Goal: Task Accomplishment & Management: Manage account settings

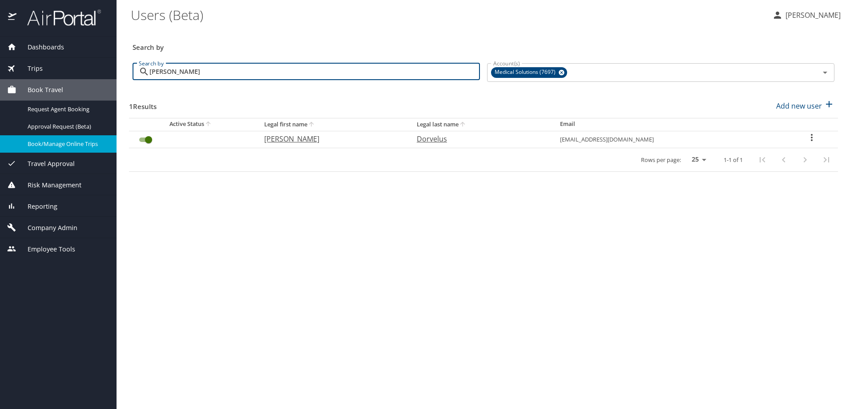
drag, startPoint x: 200, startPoint y: 74, endPoint x: 122, endPoint y: 68, distance: 78.1
click at [122, 68] on main "Users (Beta) [PERSON_NAME] Search by Search by [PERSON_NAME] Search by Account(…" at bounding box center [486, 204] width 738 height 409
click at [45, 232] on span "Company Admin" at bounding box center [46, 228] width 61 height 10
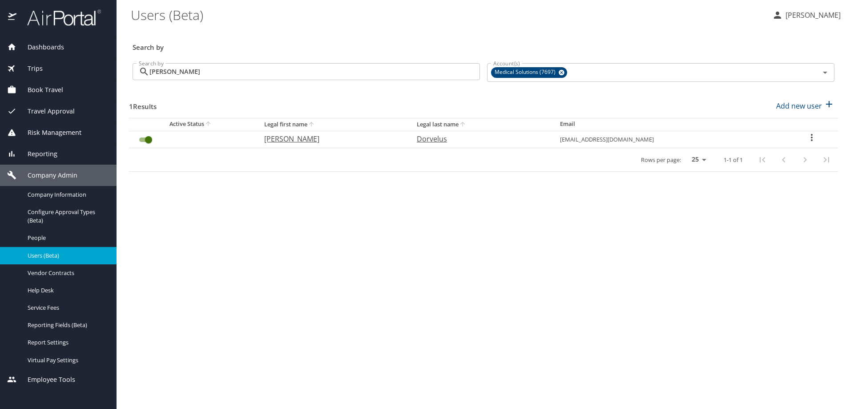
click at [40, 254] on span "Users (Beta)" at bounding box center [67, 255] width 78 height 8
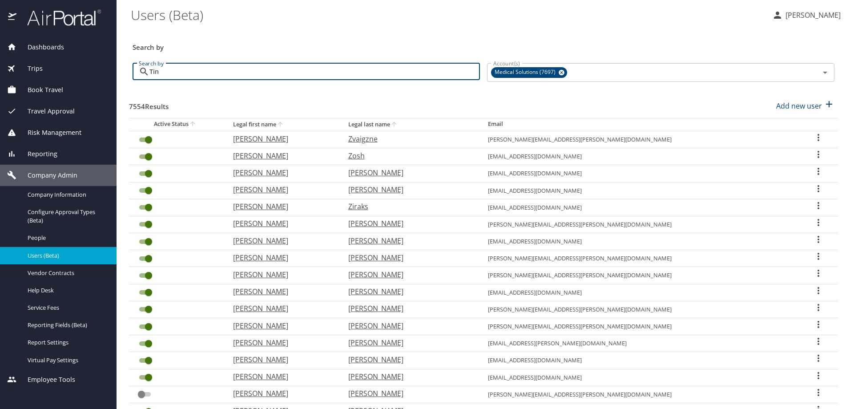
type input "[PERSON_NAME]"
checkbox input "true"
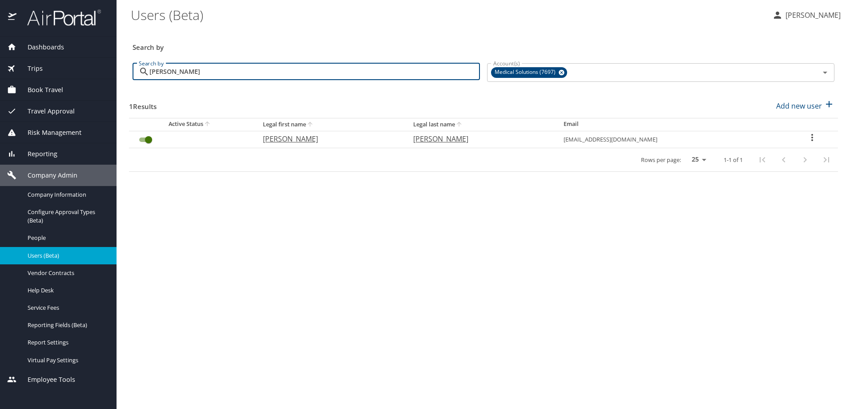
type input "[PERSON_NAME]"
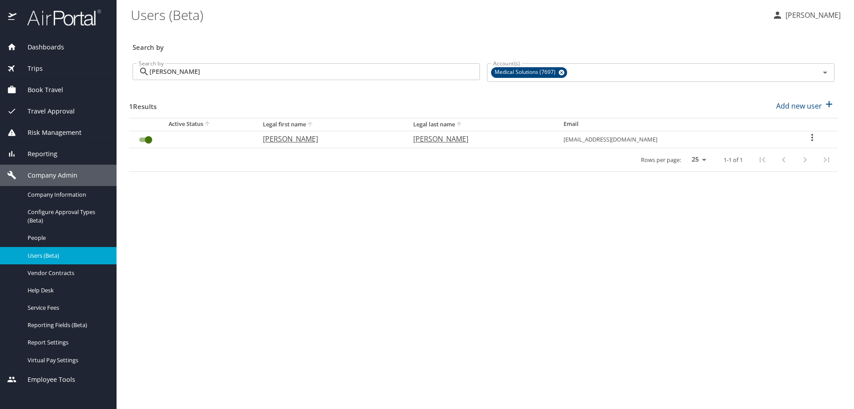
click at [35, 93] on span "Book Travel" at bounding box center [39, 90] width 47 height 10
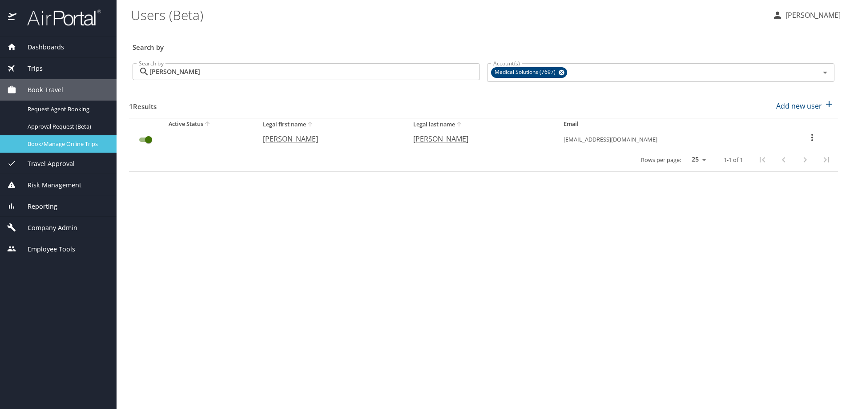
click at [40, 143] on span "Book/Manage Online Trips" at bounding box center [67, 144] width 78 height 8
